Goal: Task Accomplishment & Management: Use online tool/utility

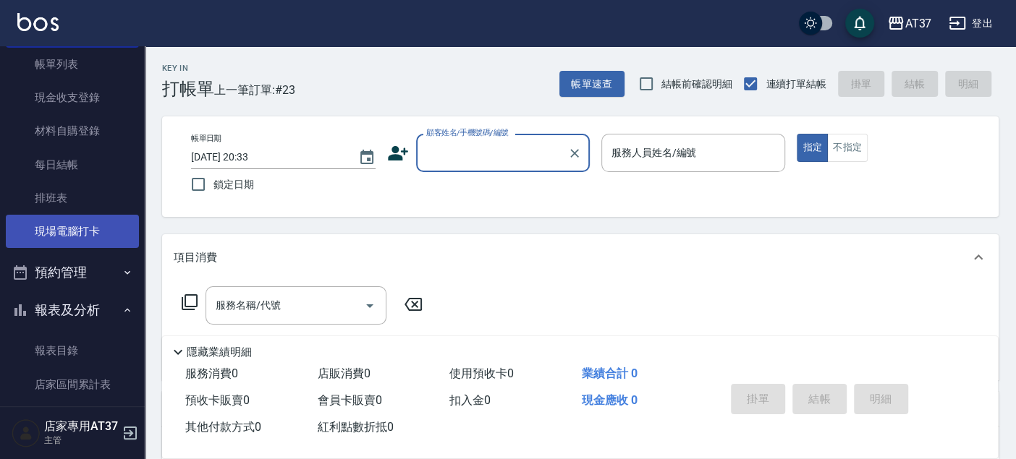
scroll to position [161, 0]
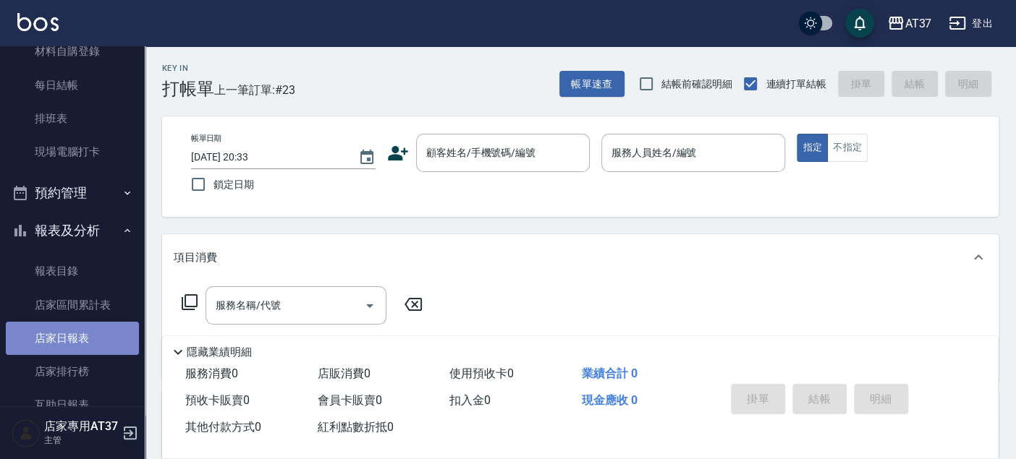
click at [95, 322] on link "店家日報表" at bounding box center [72, 338] width 133 height 33
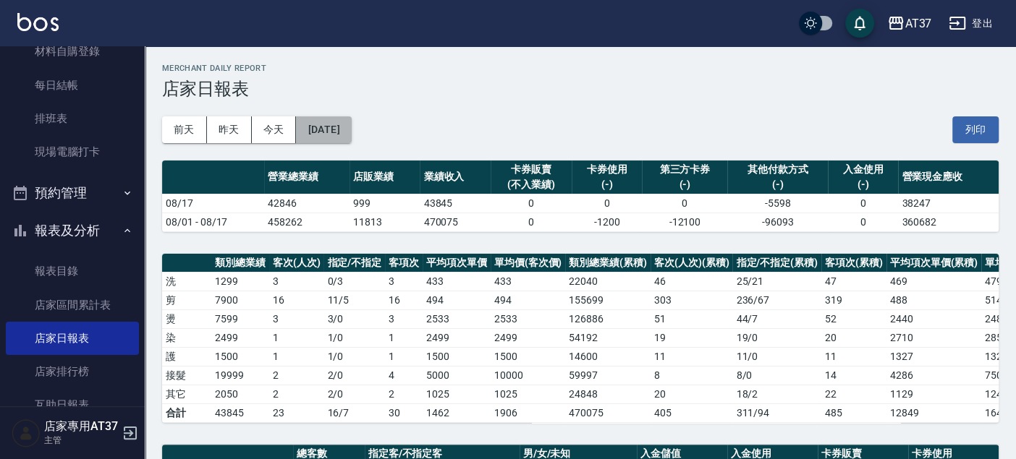
click at [328, 132] on button "[DATE]" at bounding box center [323, 129] width 55 height 27
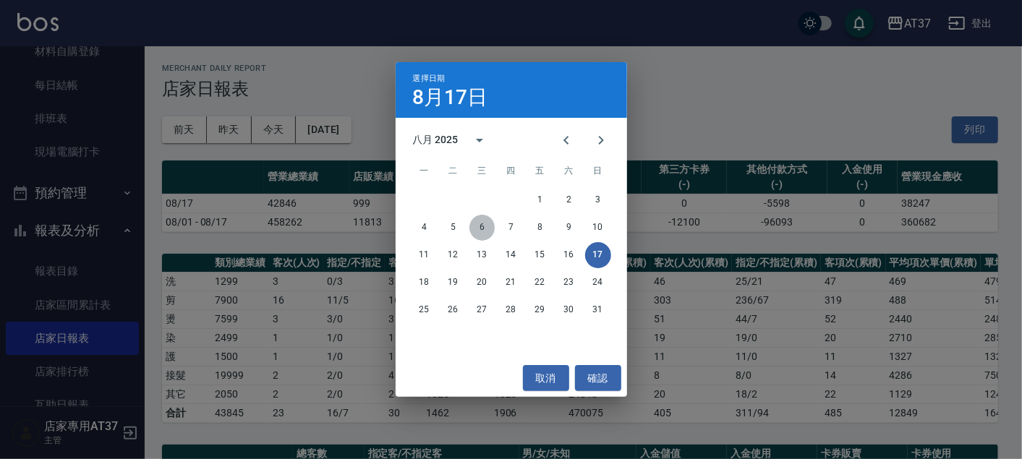
click at [472, 224] on button "6" at bounding box center [483, 228] width 26 height 26
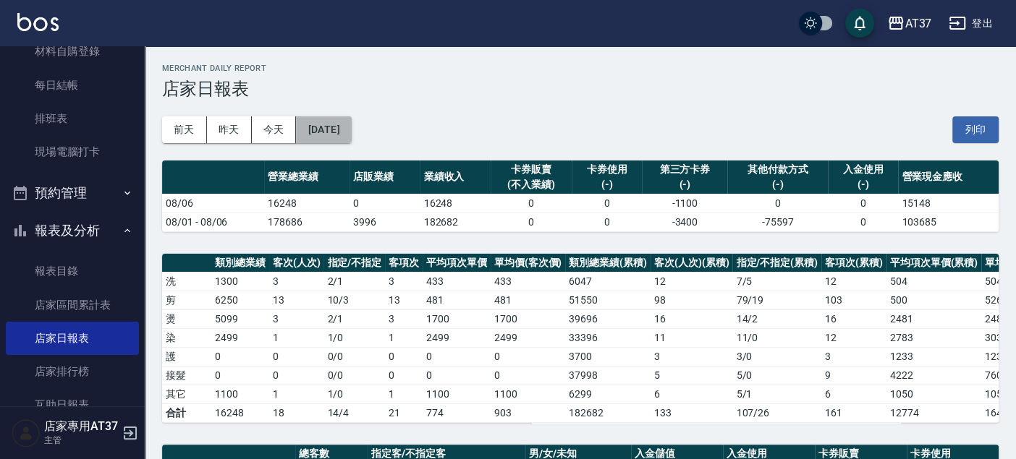
click at [339, 117] on button "[DATE]" at bounding box center [323, 129] width 55 height 27
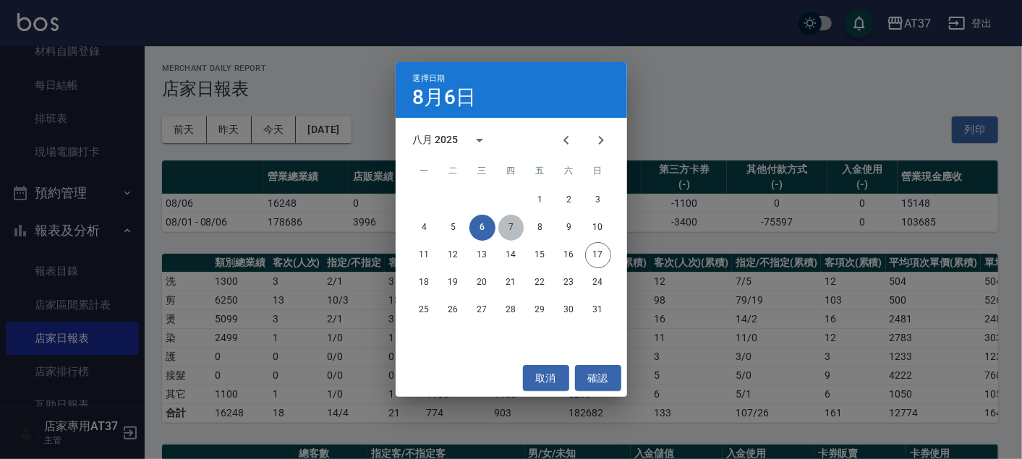
click at [512, 225] on button "7" at bounding box center [512, 228] width 26 height 26
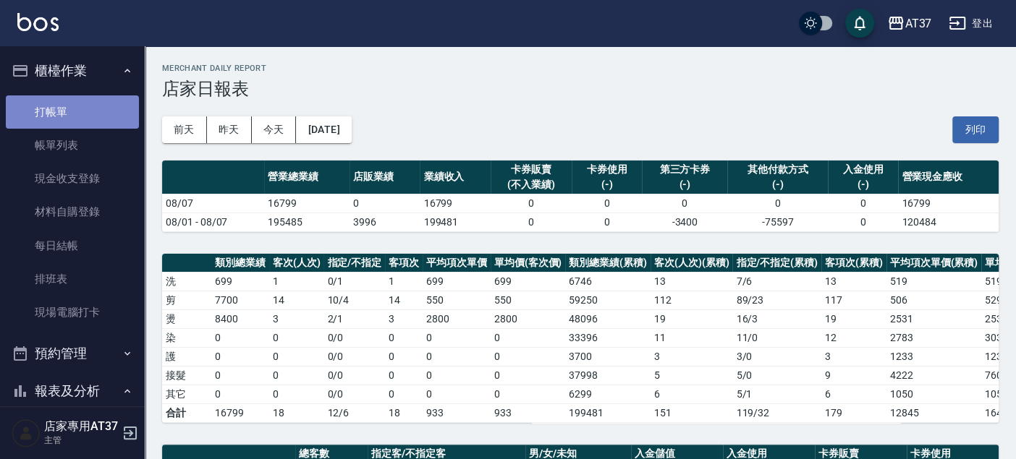
click at [105, 101] on link "打帳單" at bounding box center [72, 112] width 133 height 33
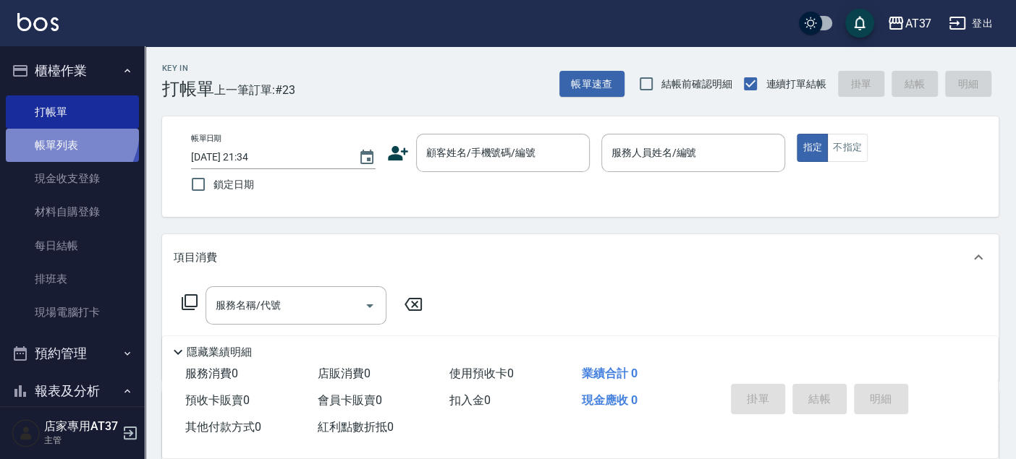
click at [63, 130] on link "帳單列表" at bounding box center [72, 145] width 133 height 33
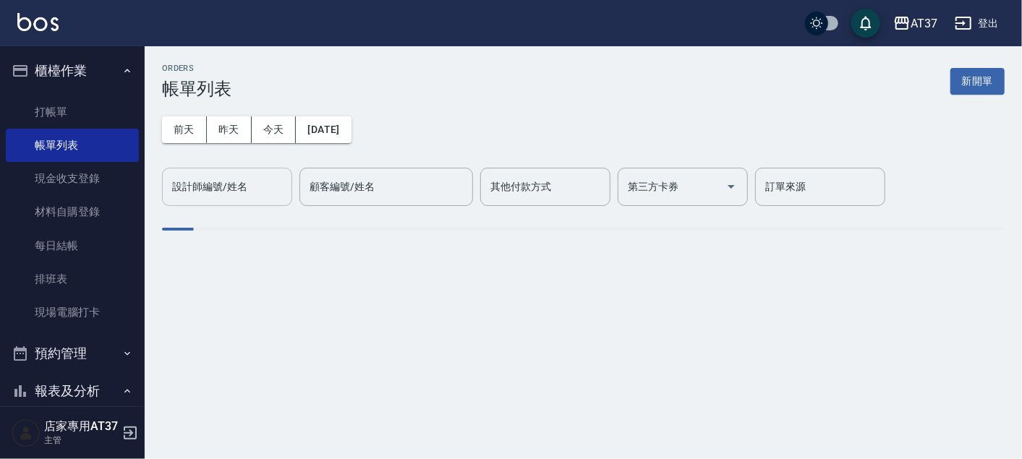
click at [278, 199] on div "設計師編號/姓名" at bounding box center [227, 187] width 130 height 38
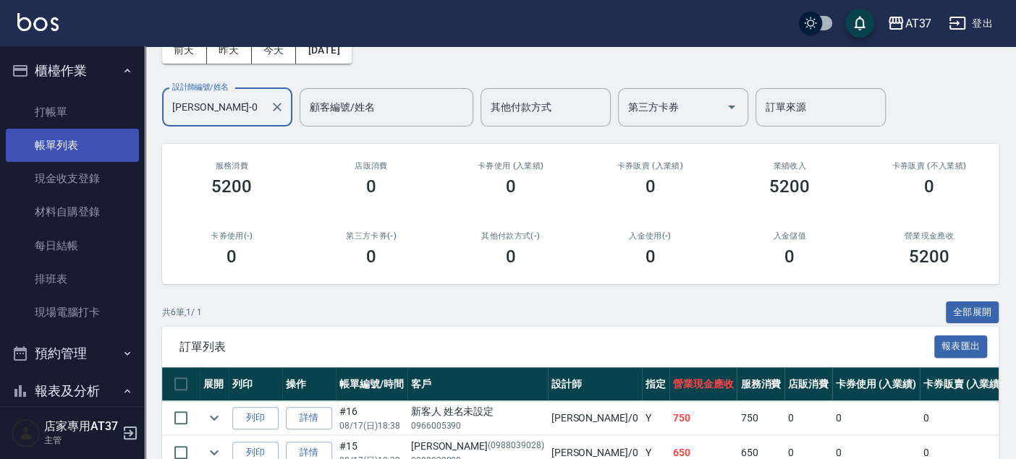
scroll to position [54, 0]
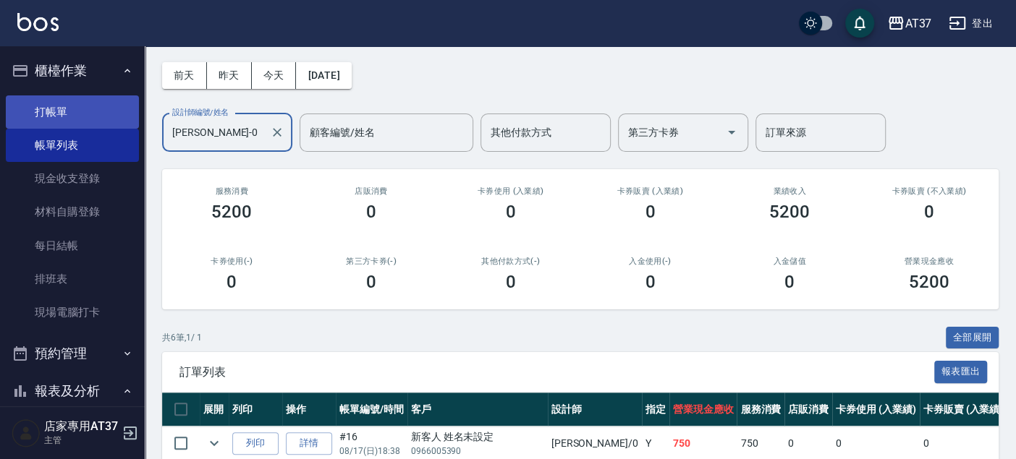
type input "[PERSON_NAME]-0"
click at [75, 119] on link "打帳單" at bounding box center [72, 112] width 133 height 33
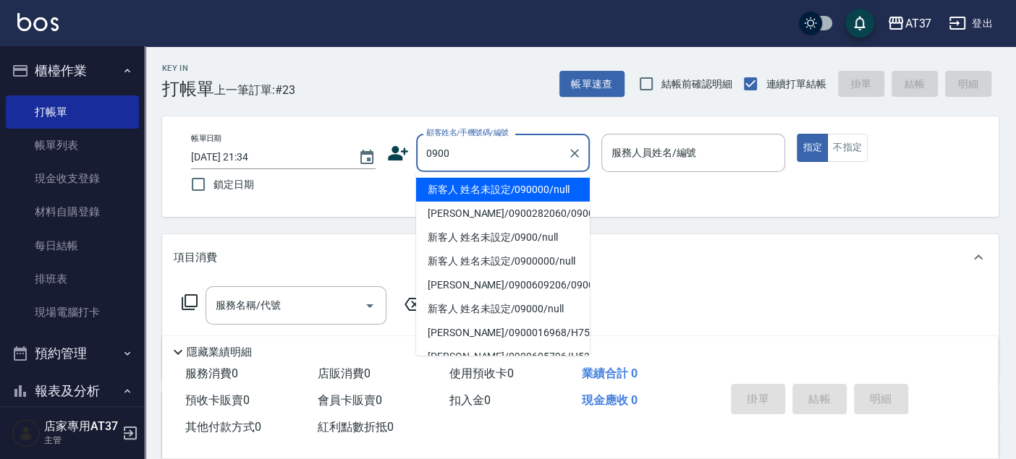
click at [546, 187] on li "新客人 姓名未設定/090000/null" at bounding box center [503, 190] width 174 height 24
type input "新客人 姓名未設定/090000/null"
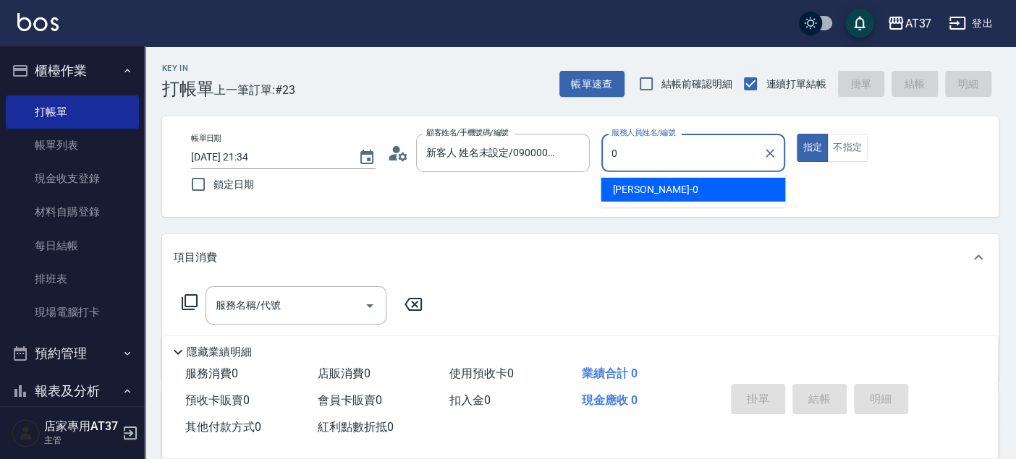
click at [627, 190] on span "[PERSON_NAME] -0" at bounding box center [654, 189] width 85 height 15
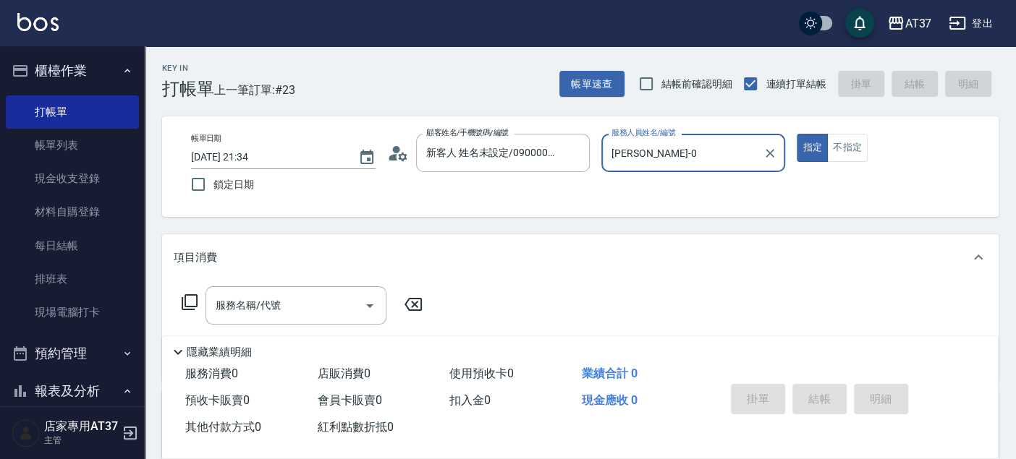
type input "[PERSON_NAME]-0"
click at [190, 297] on icon at bounding box center [189, 302] width 17 height 17
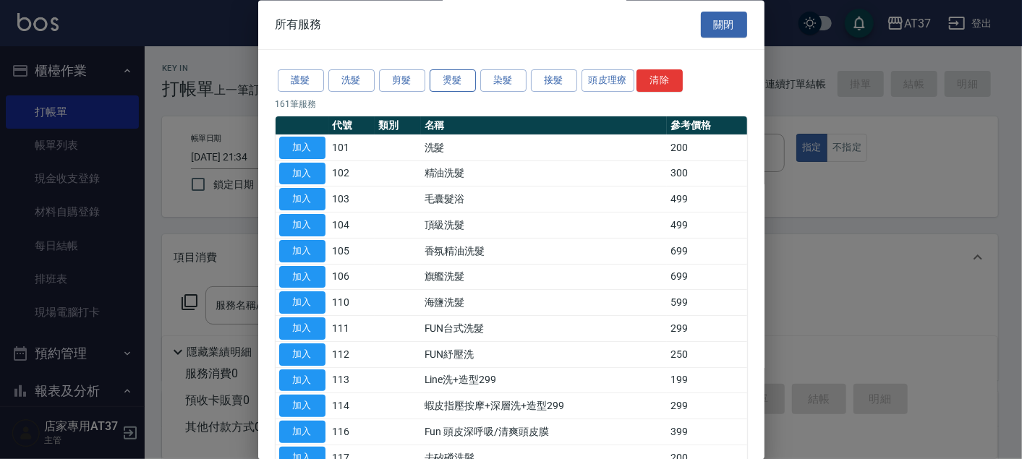
click at [460, 89] on button "燙髮" at bounding box center [453, 81] width 46 height 22
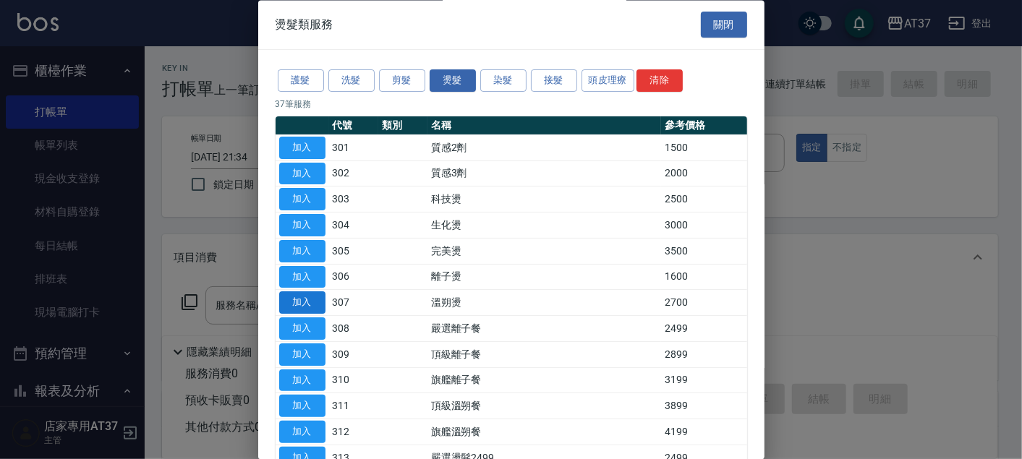
click at [302, 305] on button "加入" at bounding box center [302, 303] width 46 height 22
type input "溫朔燙(307)"
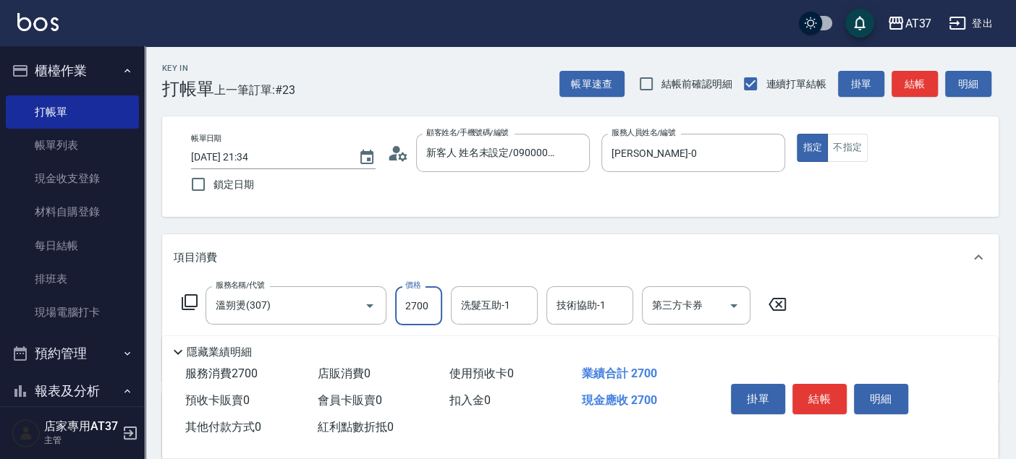
click at [409, 308] on input "2700" at bounding box center [418, 306] width 47 height 39
type input "3200"
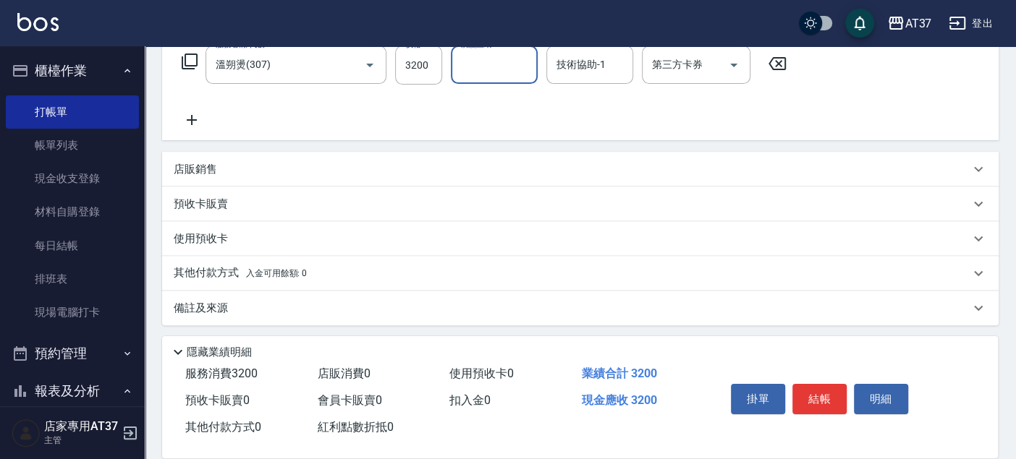
scroll to position [243, 0]
click at [333, 273] on div "其他付款方式 入金可用餘額: 0" at bounding box center [572, 271] width 796 height 16
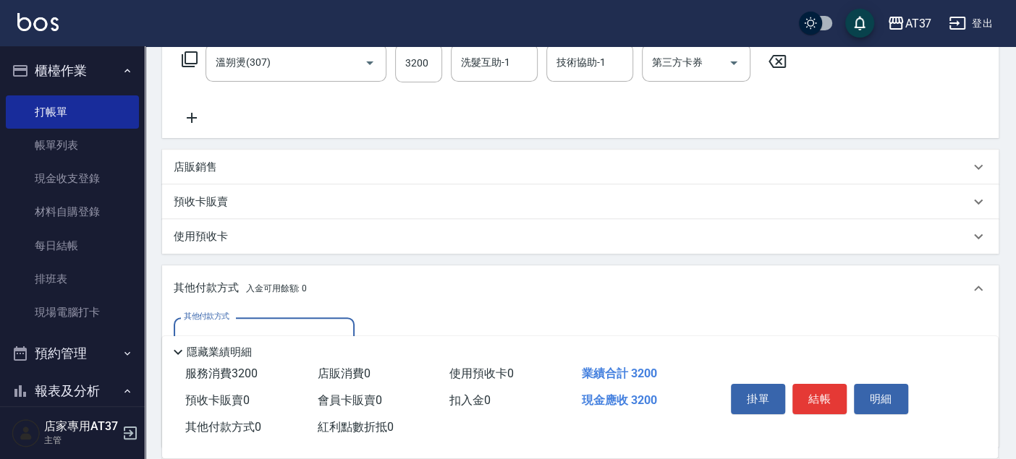
scroll to position [323, 0]
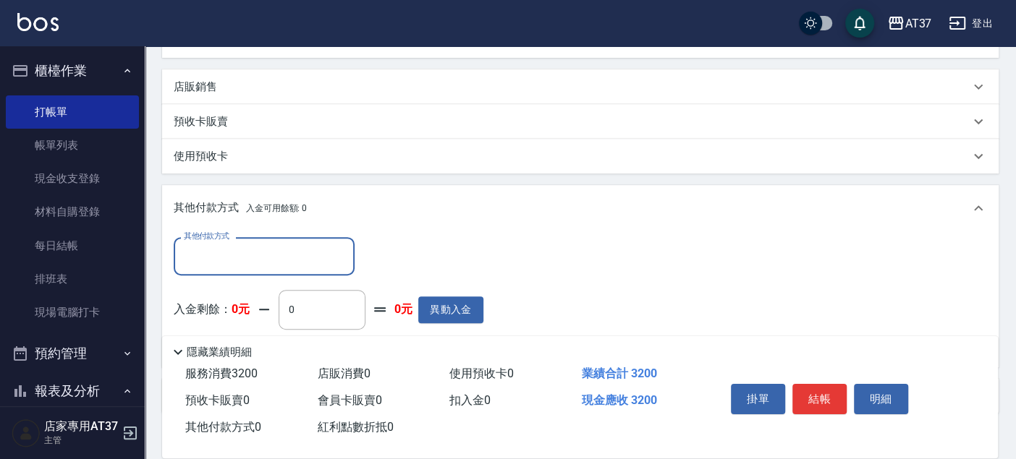
click at [333, 259] on input "其他付款方式" at bounding box center [264, 256] width 168 height 25
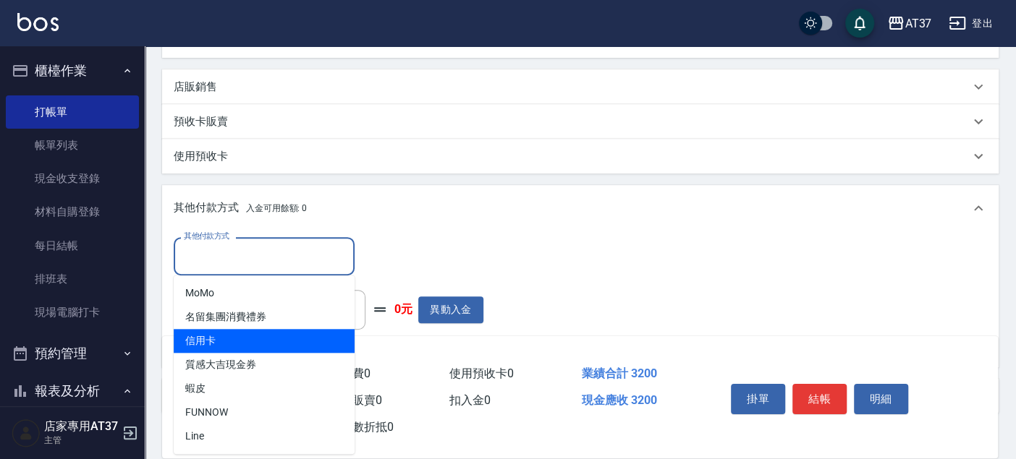
click at [300, 342] on span "信用卡" at bounding box center [264, 341] width 181 height 24
type input "信用卡"
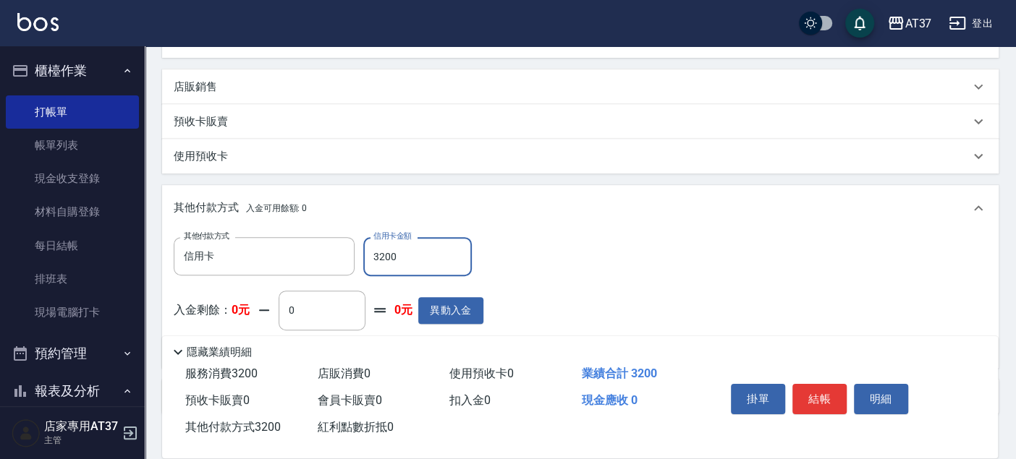
type input "3200"
click at [711, 251] on div "其他付款方式 信用卡 其他付款方式 信用卡金額 3200 信用卡金額 入金剩餘： 0元 0 ​ 整筆扣入金 0元 異動入金" at bounding box center [580, 296] width 813 height 119
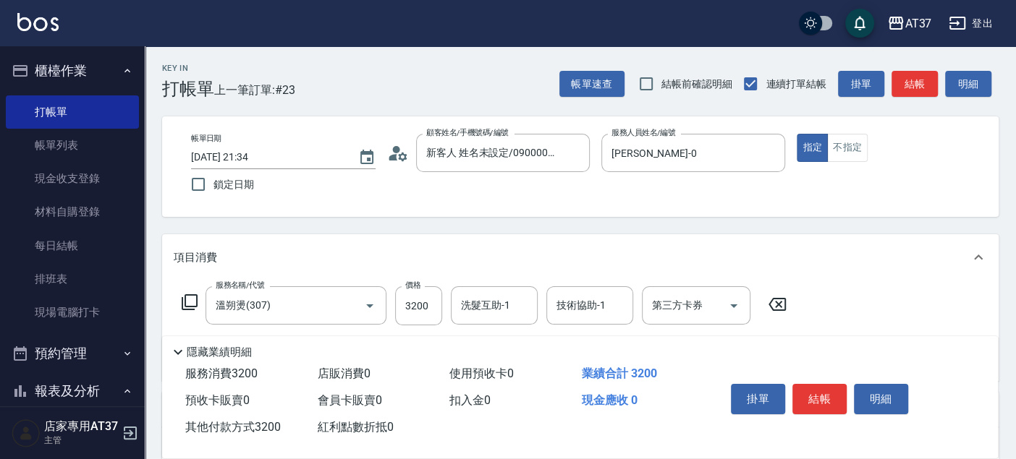
scroll to position [0, 0]
click at [822, 399] on button "結帳" at bounding box center [819, 399] width 54 height 30
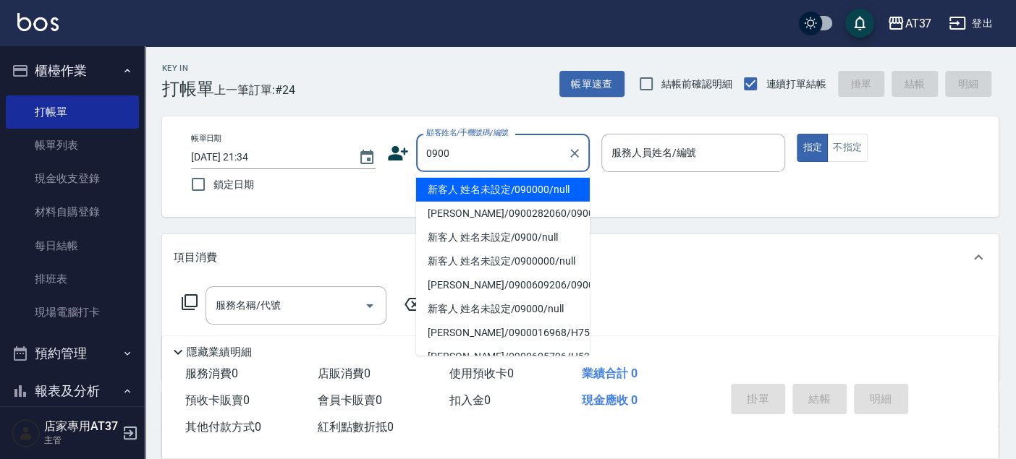
click at [557, 196] on li "新客人 姓名未設定/090000/null" at bounding box center [503, 190] width 174 height 24
type input "新客人 姓名未設定/090000/null"
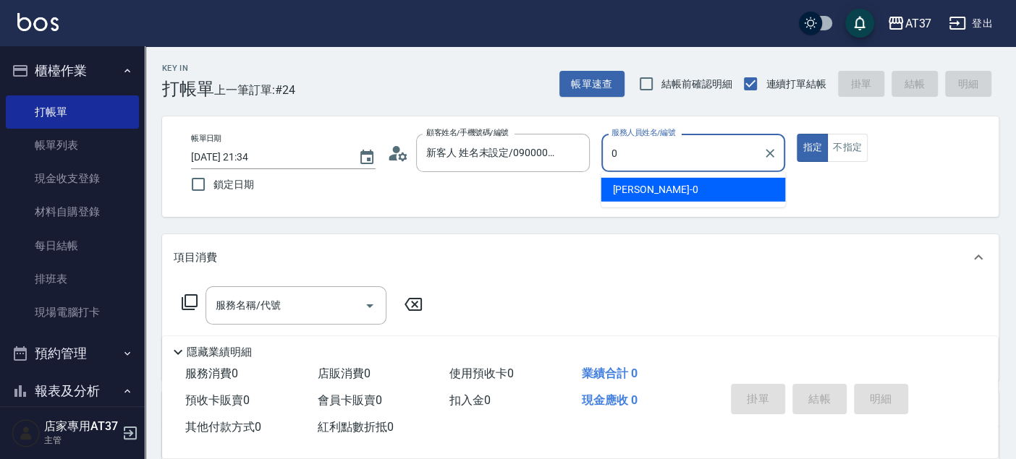
click at [655, 190] on div "[PERSON_NAME] -0" at bounding box center [693, 190] width 184 height 24
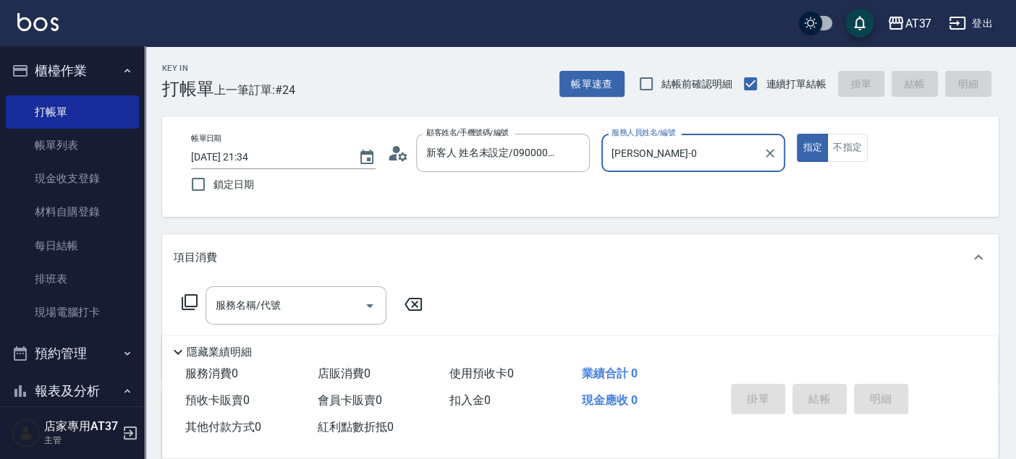
type input "[PERSON_NAME]-0"
click at [188, 302] on icon at bounding box center [189, 302] width 17 height 17
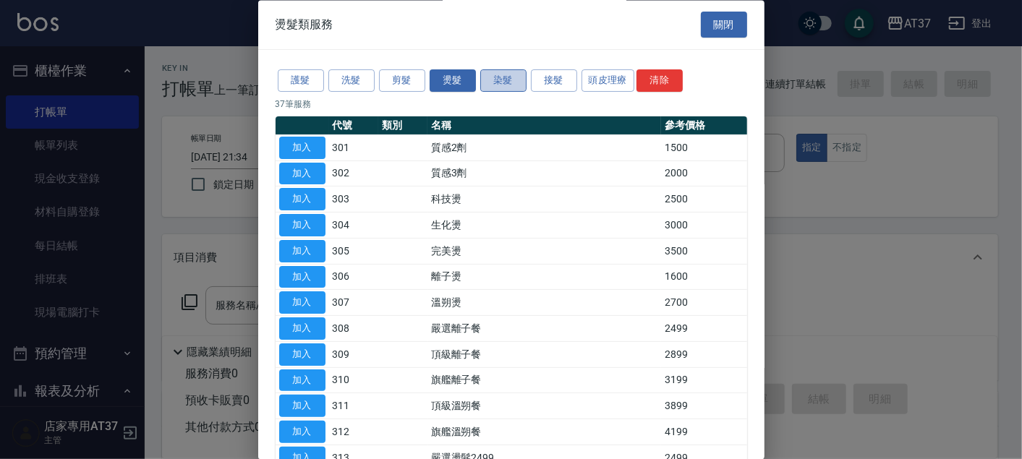
click at [519, 78] on button "染髮" at bounding box center [503, 81] width 46 height 22
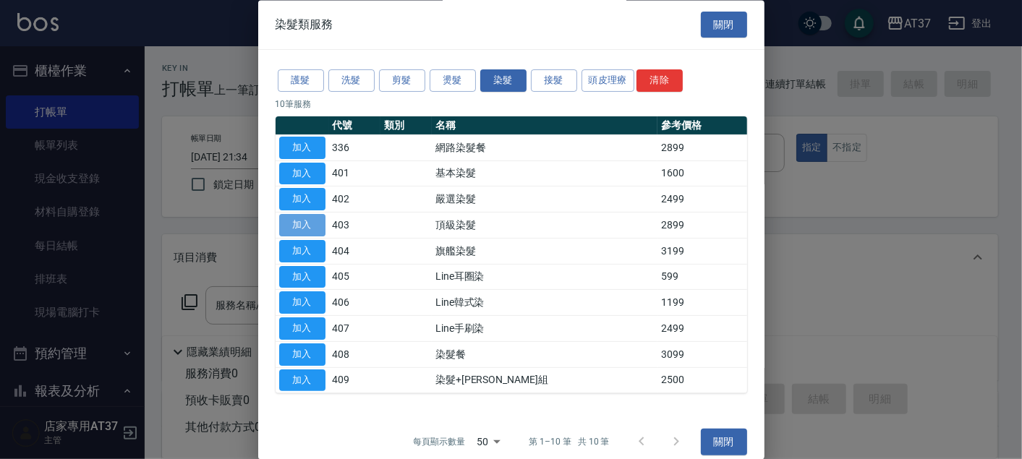
click at [297, 223] on button "加入" at bounding box center [302, 226] width 46 height 22
type input "頂級染髮(403)"
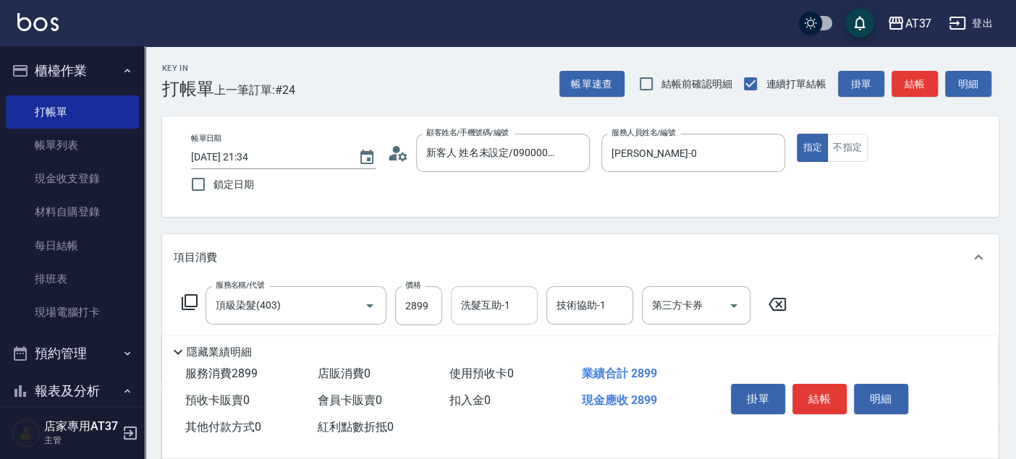
click at [481, 305] on input "洗髮互助-1" at bounding box center [494, 305] width 74 height 25
click at [428, 300] on input "2899" at bounding box center [418, 306] width 47 height 39
type input "7899"
type input "[PERSON_NAME]-26"
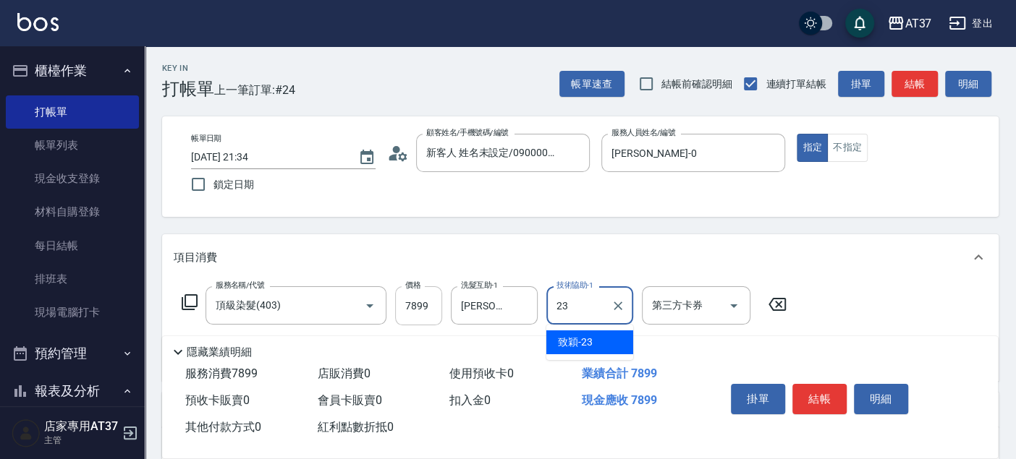
type input "致穎-23"
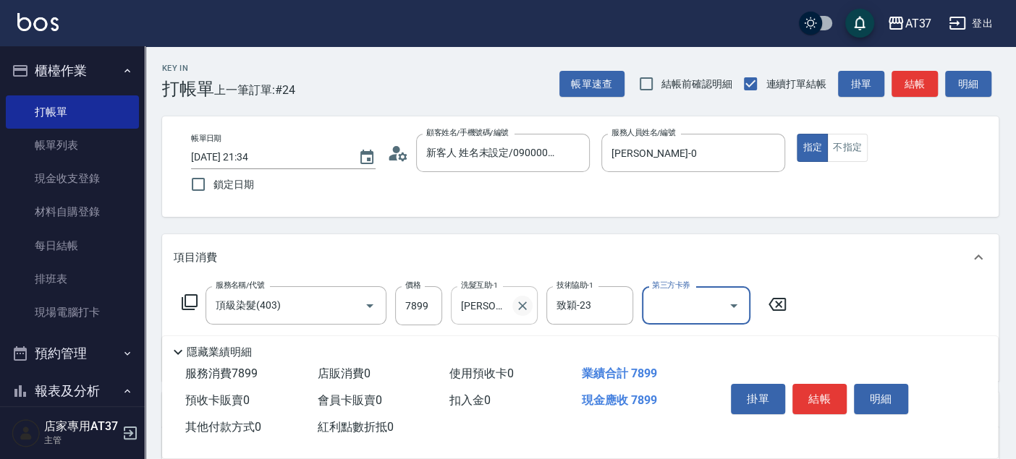
click at [523, 302] on icon "Clear" at bounding box center [522, 306] width 14 height 14
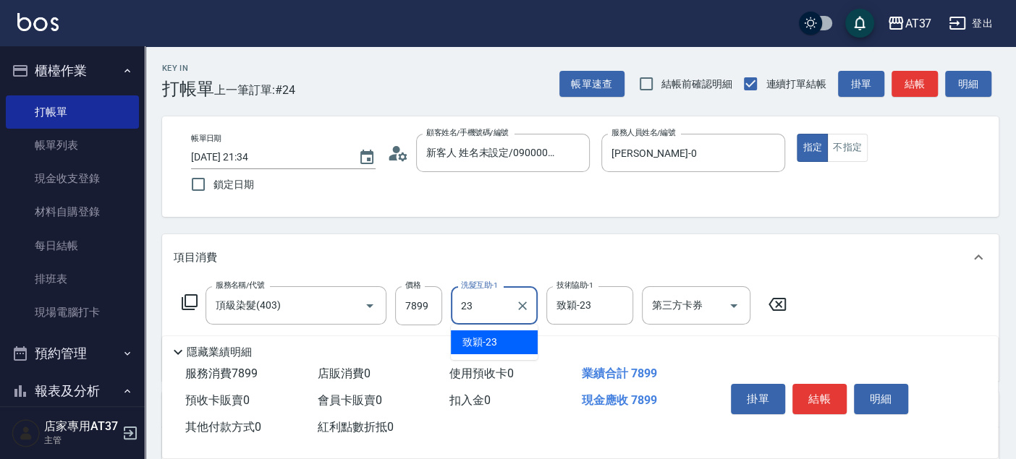
type input "致穎-23"
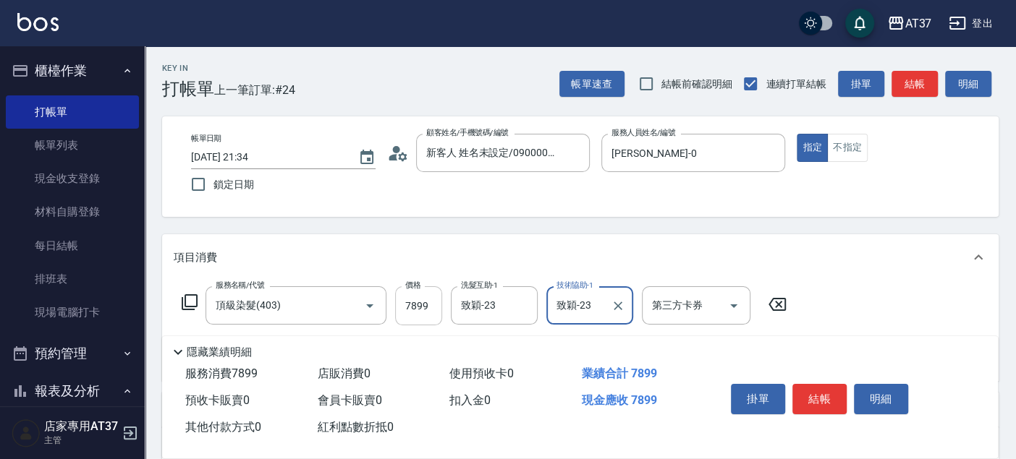
click at [409, 310] on input "7899" at bounding box center [418, 306] width 47 height 39
type input "6899"
click at [194, 300] on icon at bounding box center [189, 302] width 17 height 17
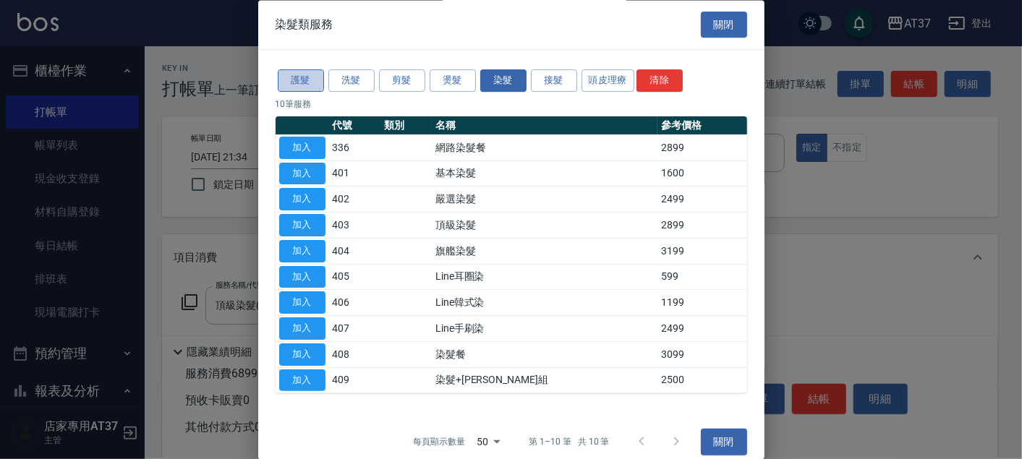
click at [296, 75] on button "護髮" at bounding box center [301, 81] width 46 height 22
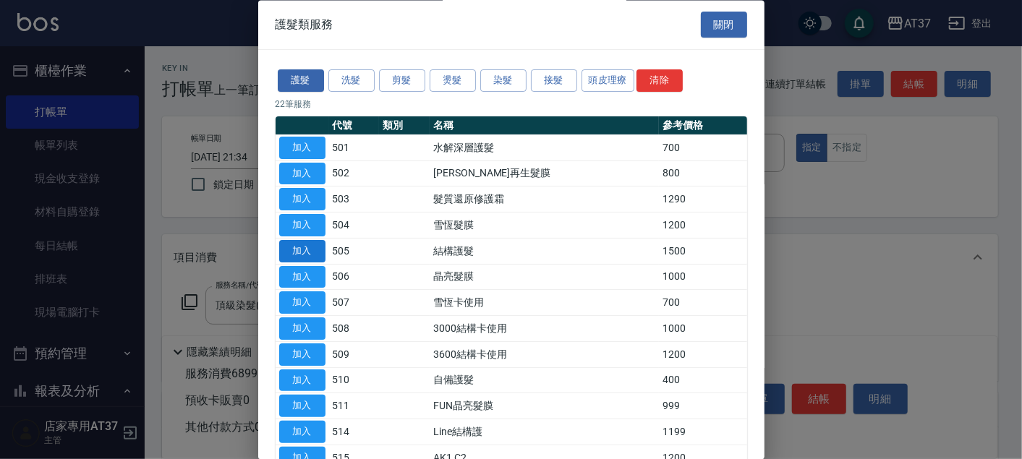
click at [322, 250] on button "加入" at bounding box center [302, 251] width 46 height 22
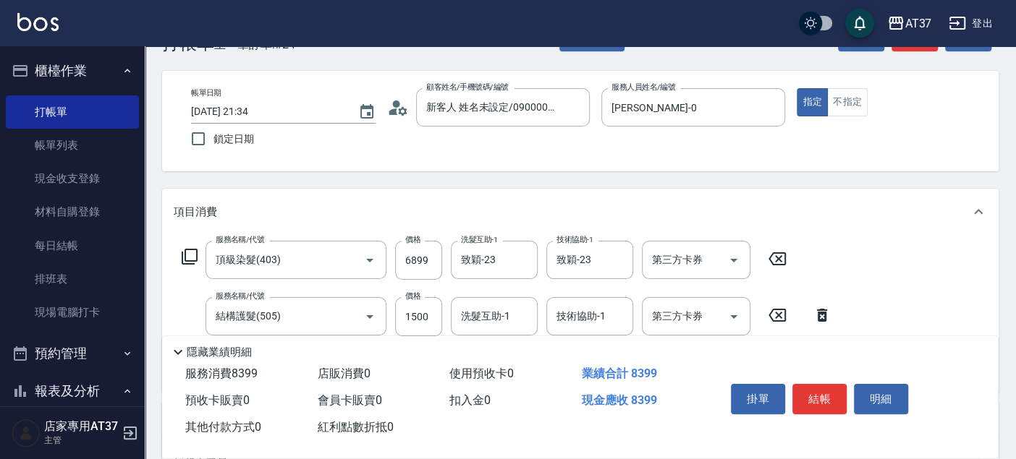
scroll to position [80, 0]
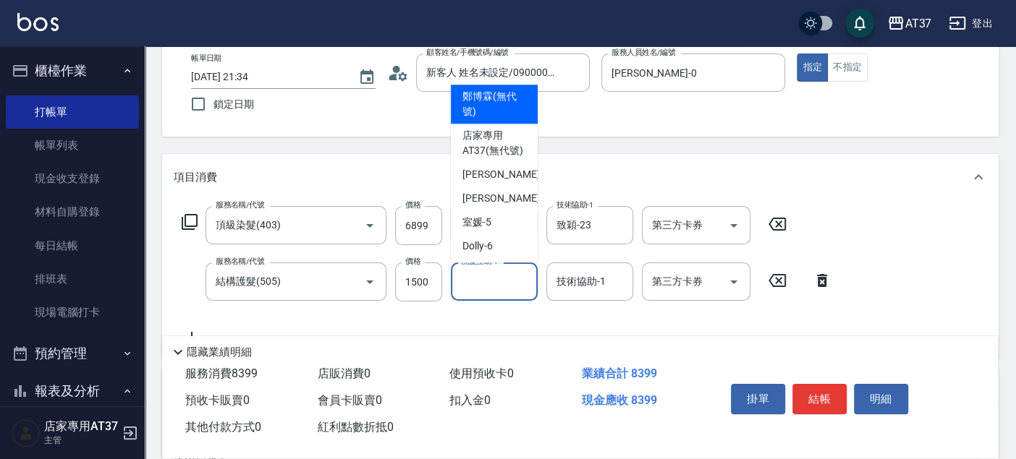
click at [505, 279] on input "洗髮互助-1" at bounding box center [494, 281] width 74 height 25
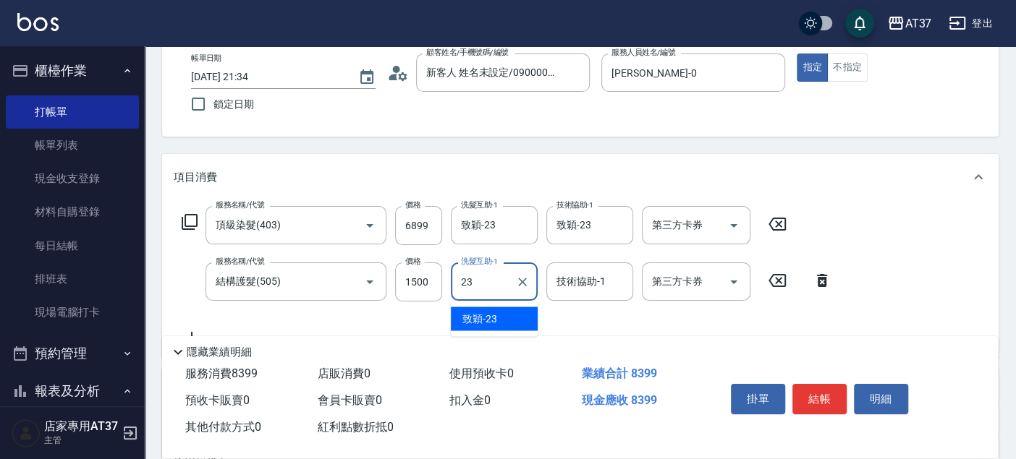
type input "致穎-23"
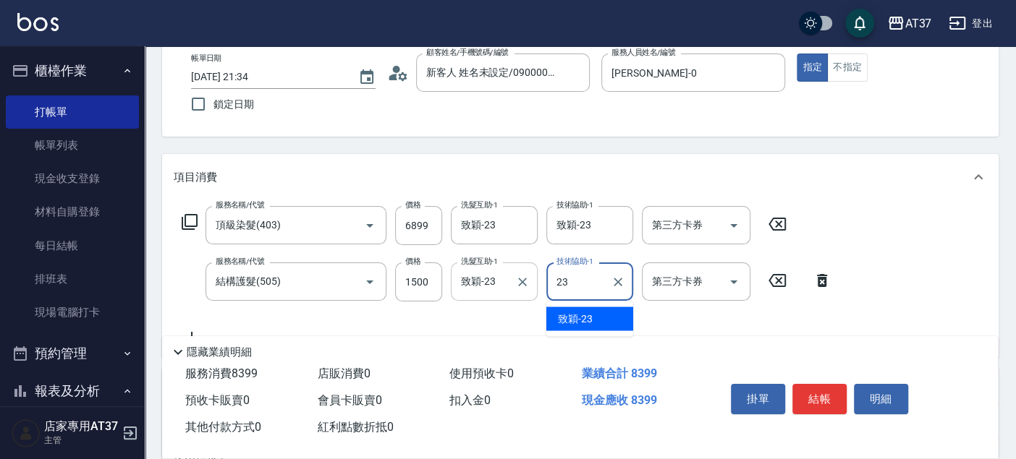
type input "致穎-23"
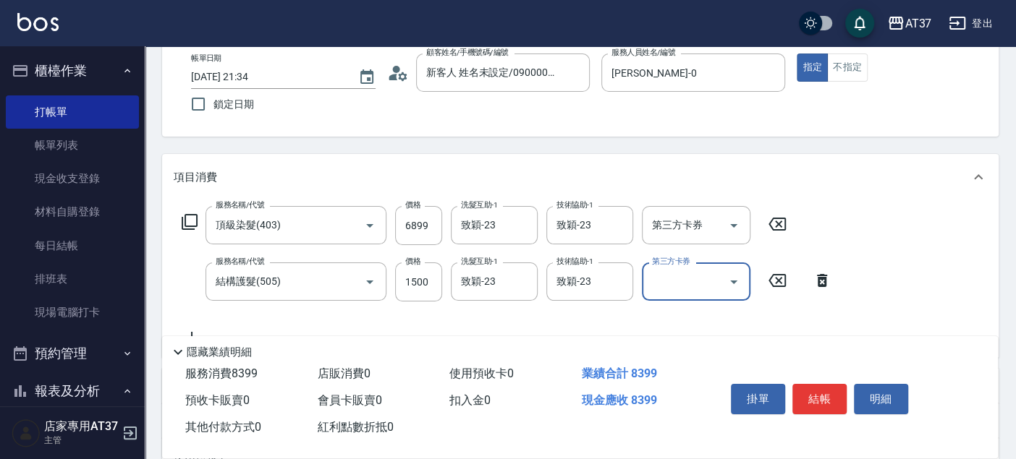
click at [711, 152] on div "Key In 打帳單 上一筆訂單:#24 帳單速查 結帳前確認明細 連續打單結帳 掛單 結帳 明細 帳單日期 [DATE] 21:34 鎖定日期 顧客姓名/手…" at bounding box center [580, 322] width 871 height 713
click at [414, 284] on input "1500" at bounding box center [418, 282] width 47 height 39
type input "1000"
drag, startPoint x: 831, startPoint y: 386, endPoint x: 814, endPoint y: 376, distance: 19.7
click at [827, 384] on button "結帳" at bounding box center [819, 399] width 54 height 30
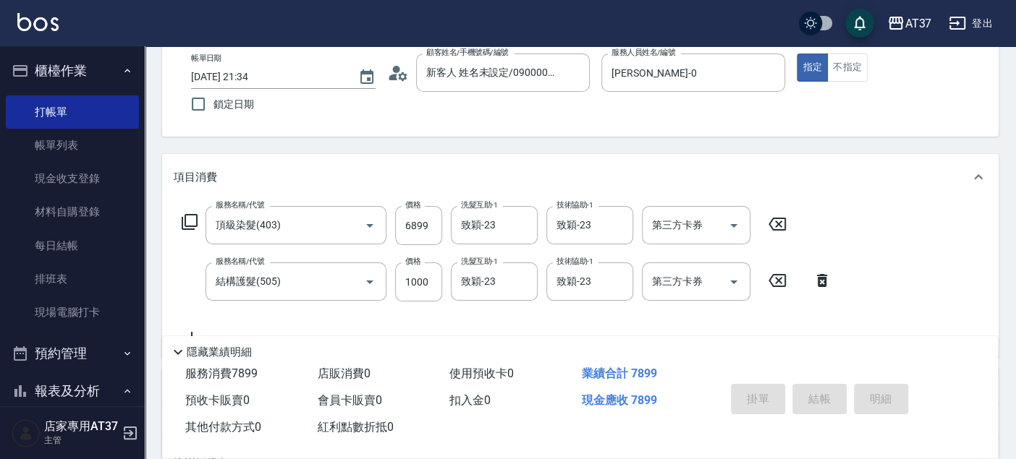
type input "[DATE] 21:36"
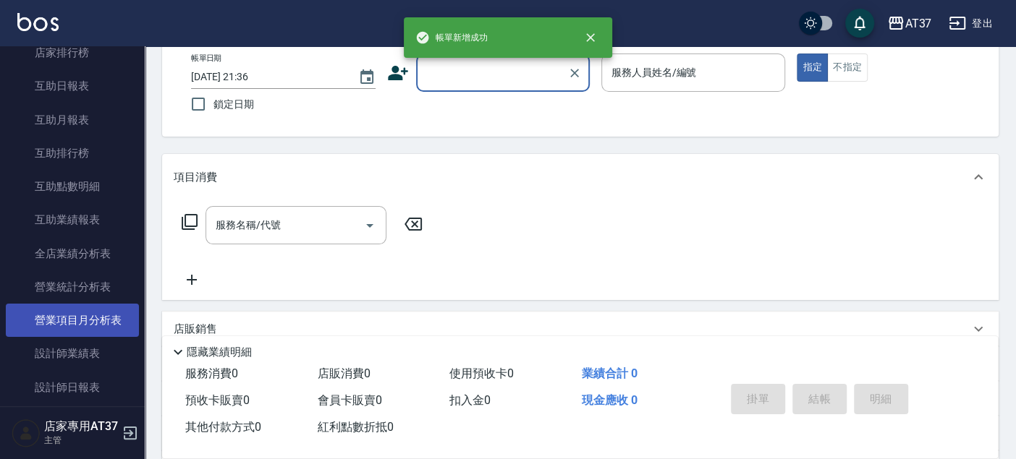
scroll to position [562, 0]
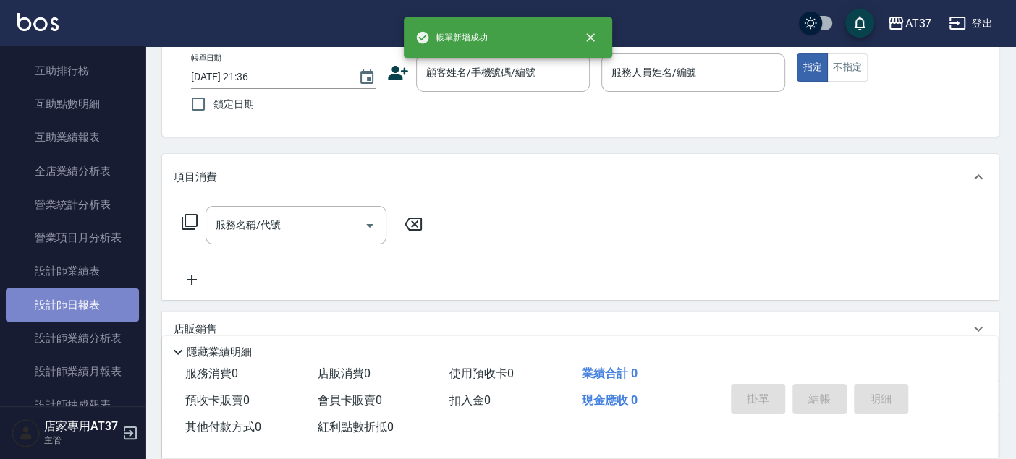
click at [100, 307] on link "設計師日報表" at bounding box center [72, 305] width 133 height 33
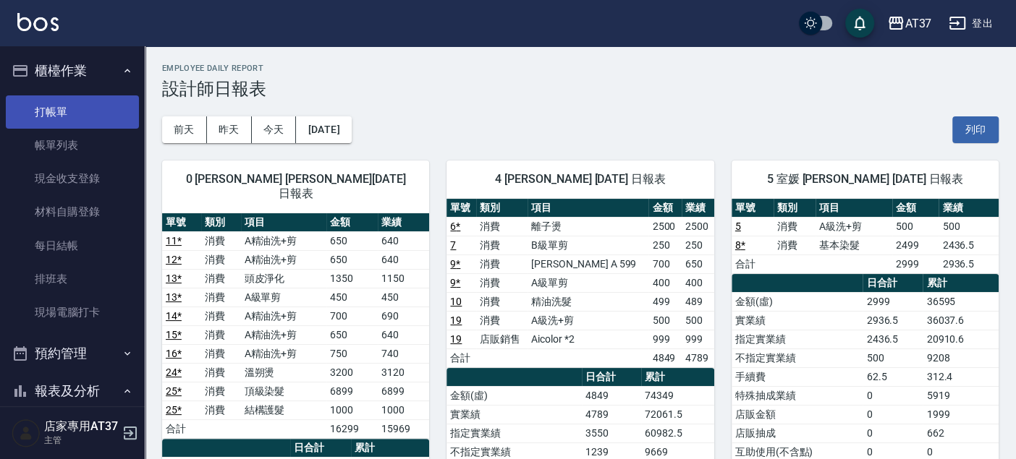
click at [85, 117] on link "打帳單" at bounding box center [72, 112] width 133 height 33
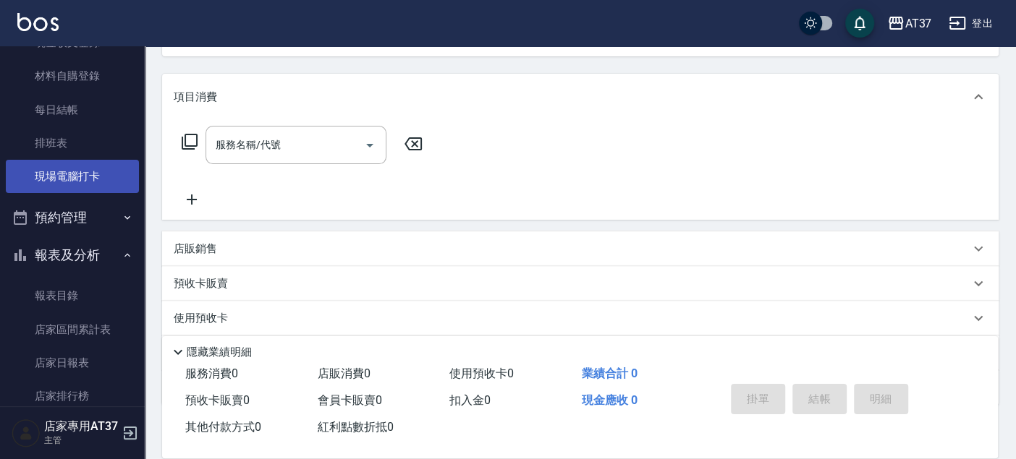
scroll to position [161, 0]
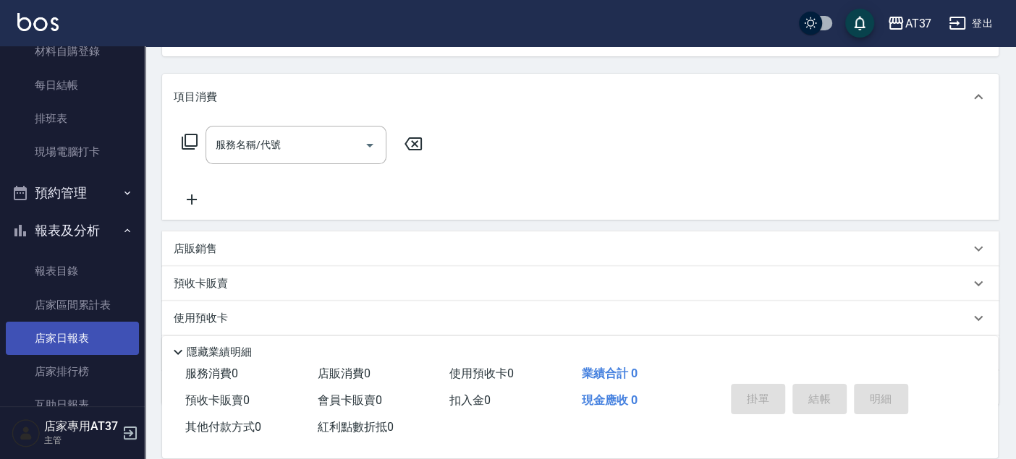
click at [69, 329] on link "店家日報表" at bounding box center [72, 338] width 133 height 33
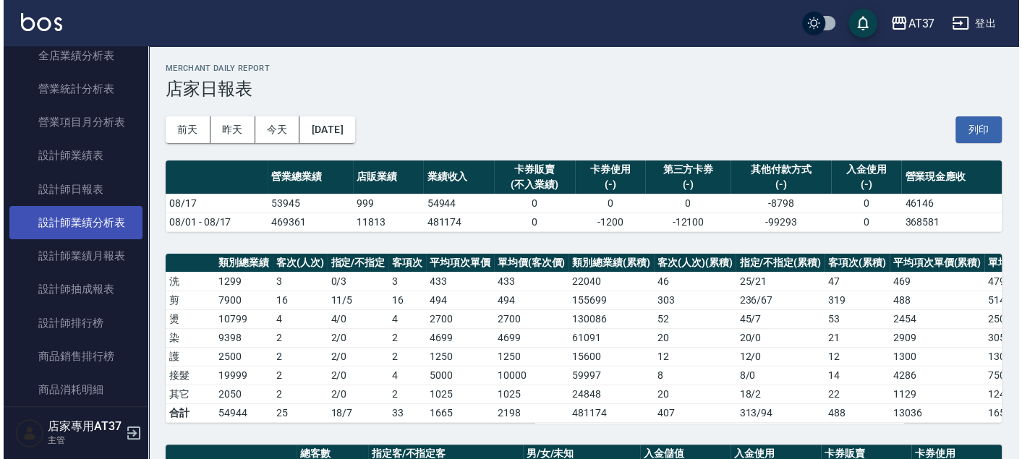
scroll to position [724, 0]
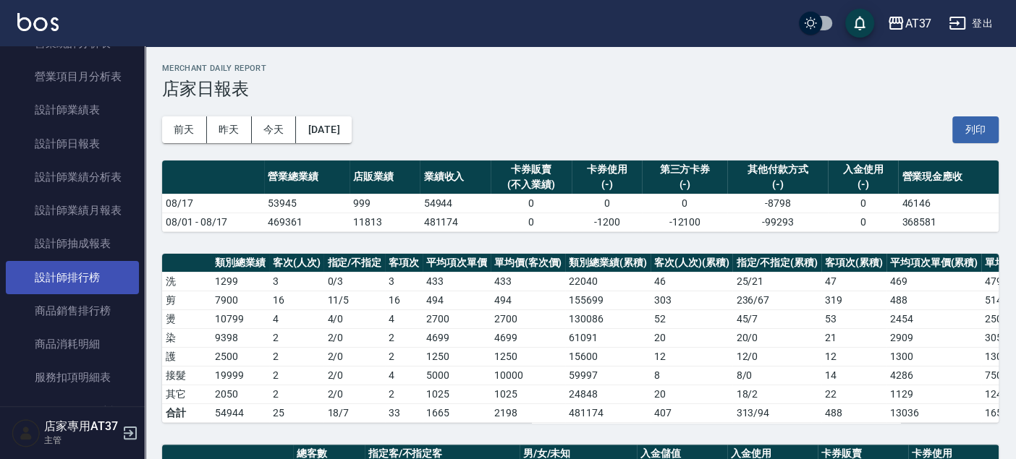
drag, startPoint x: 82, startPoint y: 275, endPoint x: 95, endPoint y: 275, distance: 12.3
click at [82, 275] on link "設計師排行榜" at bounding box center [72, 277] width 133 height 33
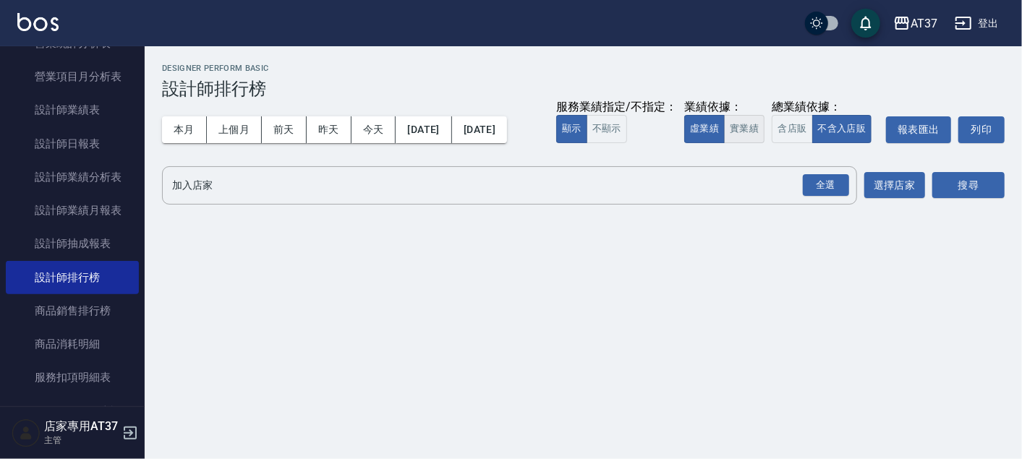
click at [734, 127] on button "實業績" at bounding box center [744, 129] width 41 height 28
click at [175, 193] on input "加入店家" at bounding box center [499, 185] width 661 height 25
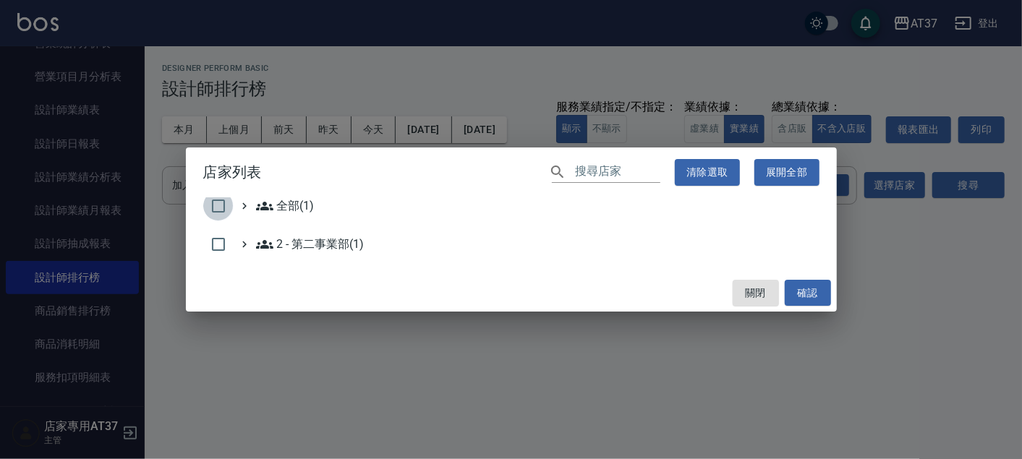
click at [221, 206] on input "checkbox" at bounding box center [218, 206] width 30 height 30
checkbox input "true"
click at [825, 296] on button "確認" at bounding box center [808, 293] width 46 height 27
checkbox input "false"
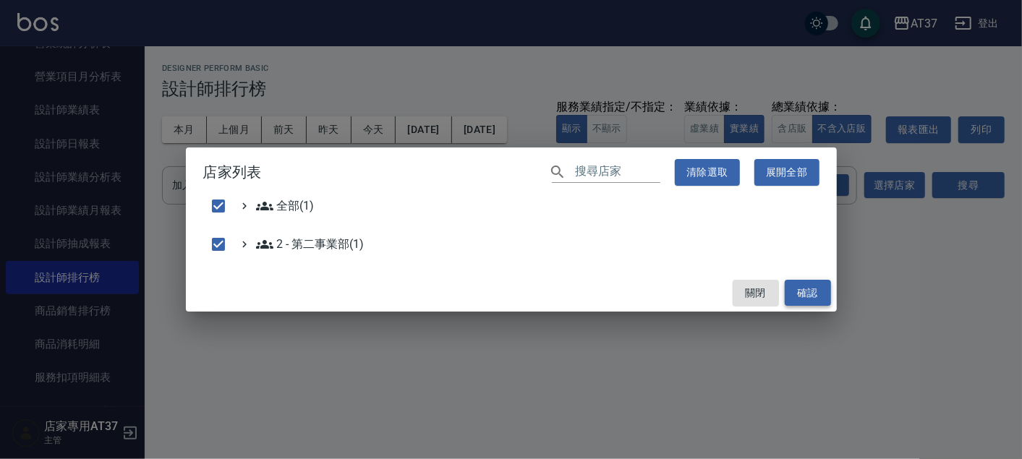
checkbox input "false"
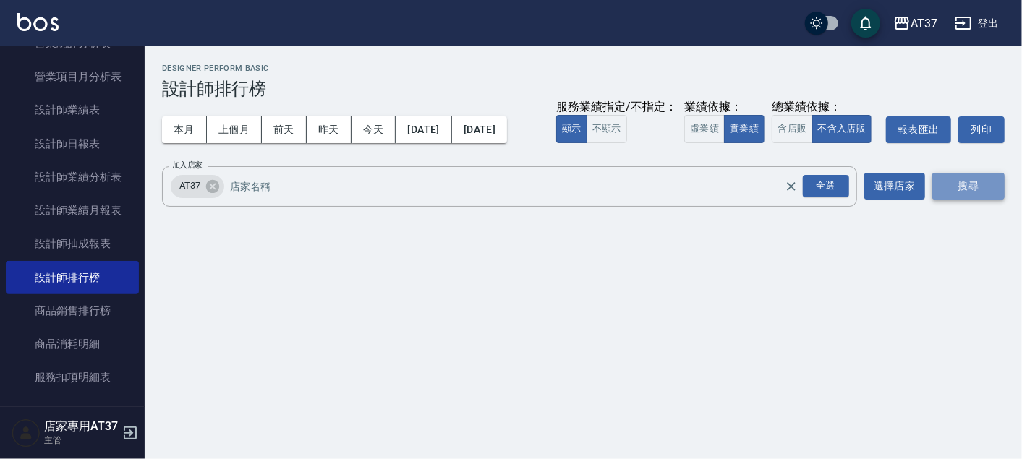
click at [948, 190] on button "搜尋" at bounding box center [969, 186] width 72 height 27
